Goal: Task Accomplishment & Management: Complete application form

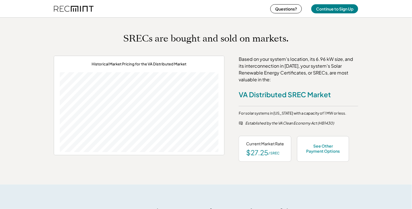
scroll to position [80, 159]
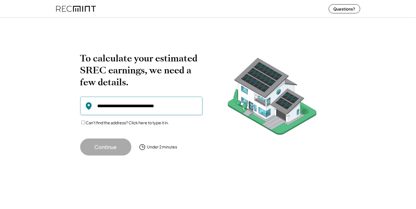
click at [174, 101] on input "input" at bounding box center [141, 106] width 122 height 18
click at [112, 143] on button "Continue" at bounding box center [105, 146] width 51 height 17
